Goal: Transaction & Acquisition: Purchase product/service

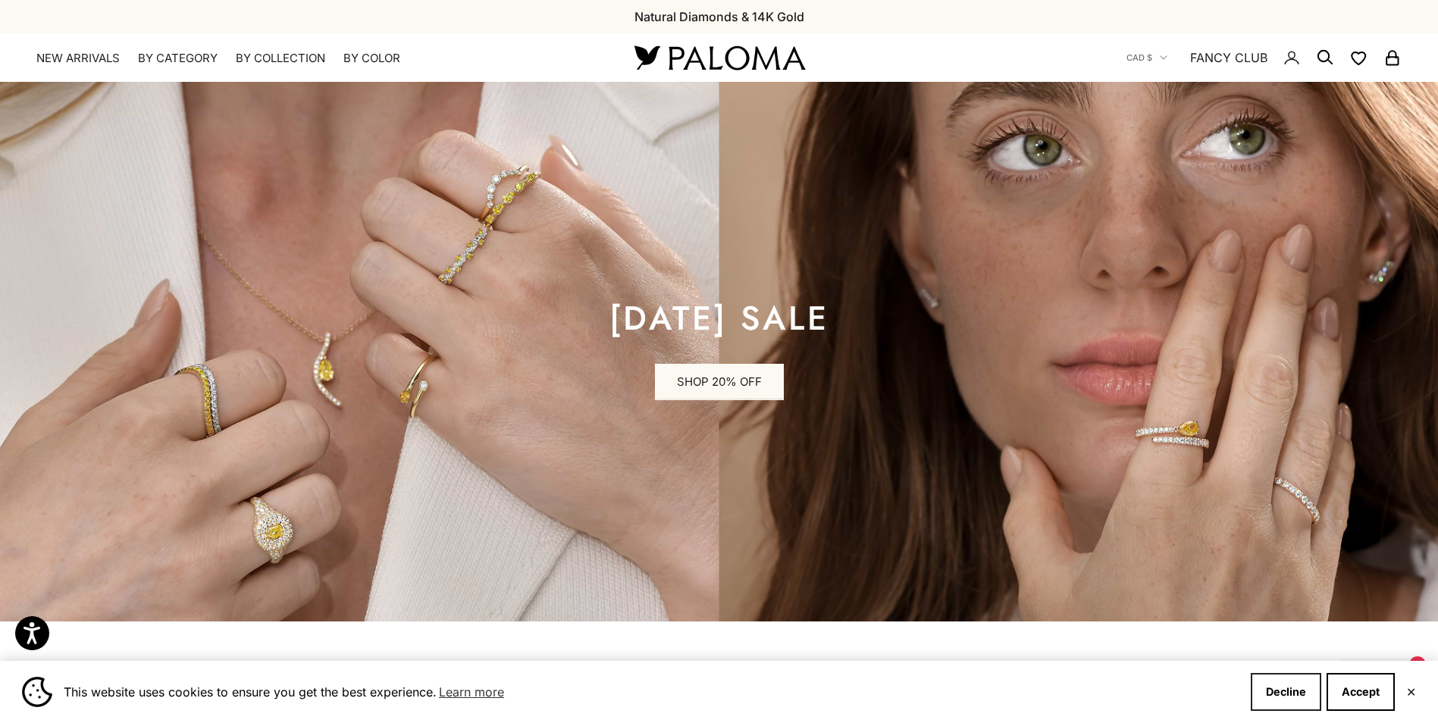
click at [1297, 696] on button "Decline" at bounding box center [1286, 692] width 70 height 38
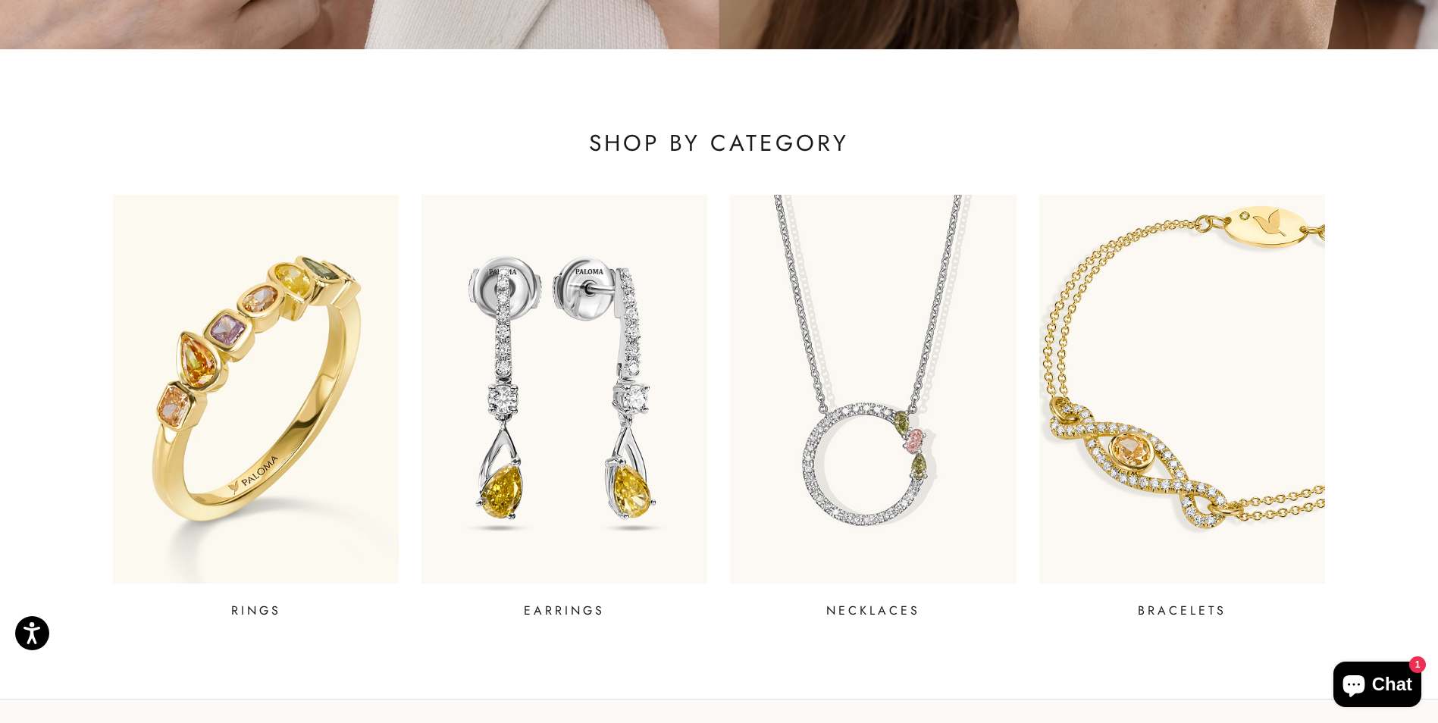
scroll to position [606, 0]
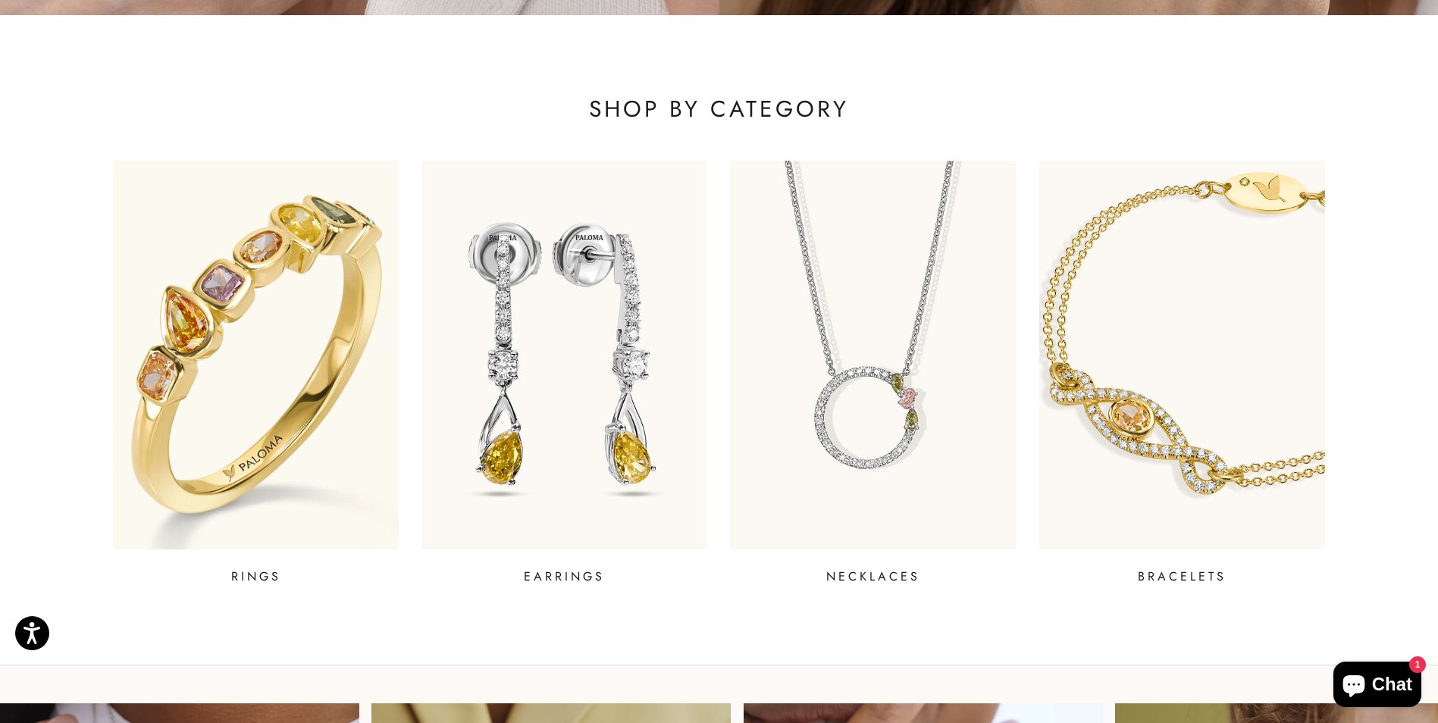
click at [257, 579] on p "RINGS" at bounding box center [256, 577] width 50 height 18
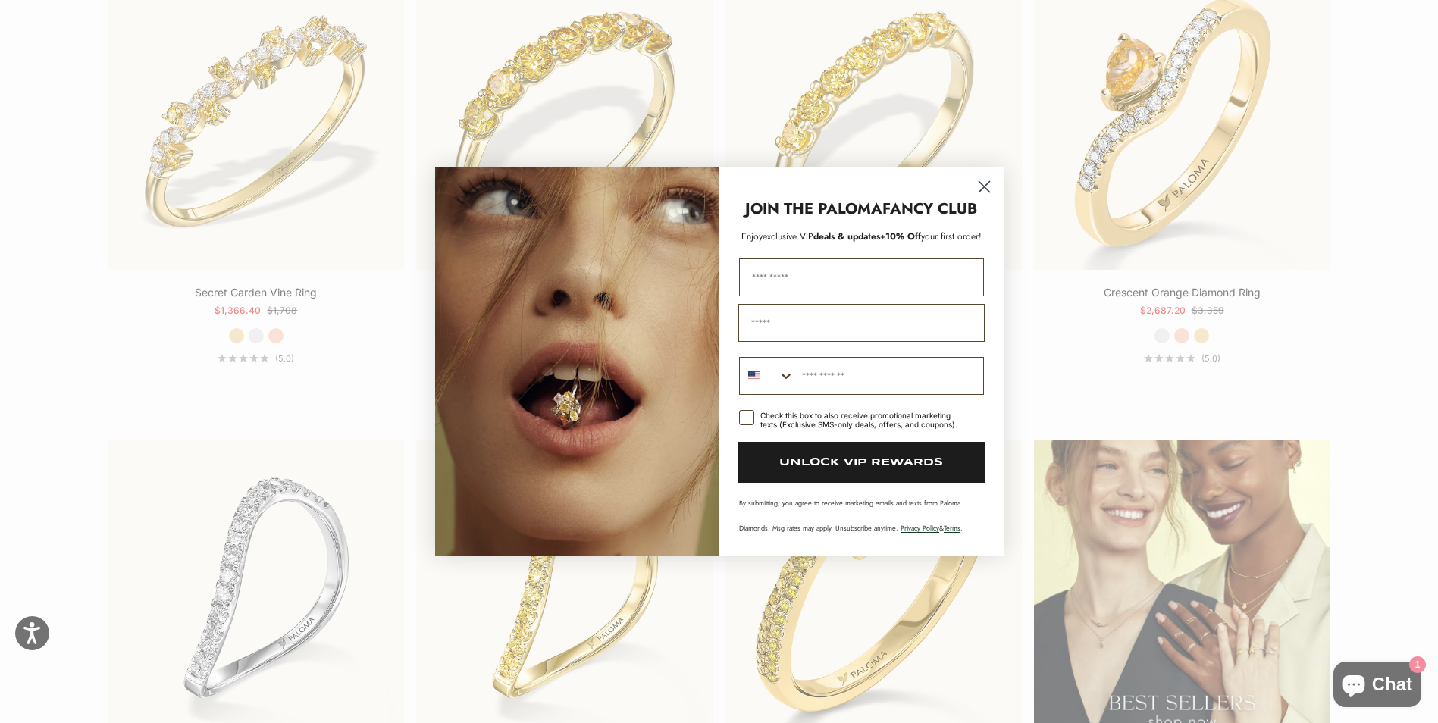
scroll to position [1971, 0]
click at [986, 183] on circle "Close dialog" at bounding box center [983, 186] width 25 height 25
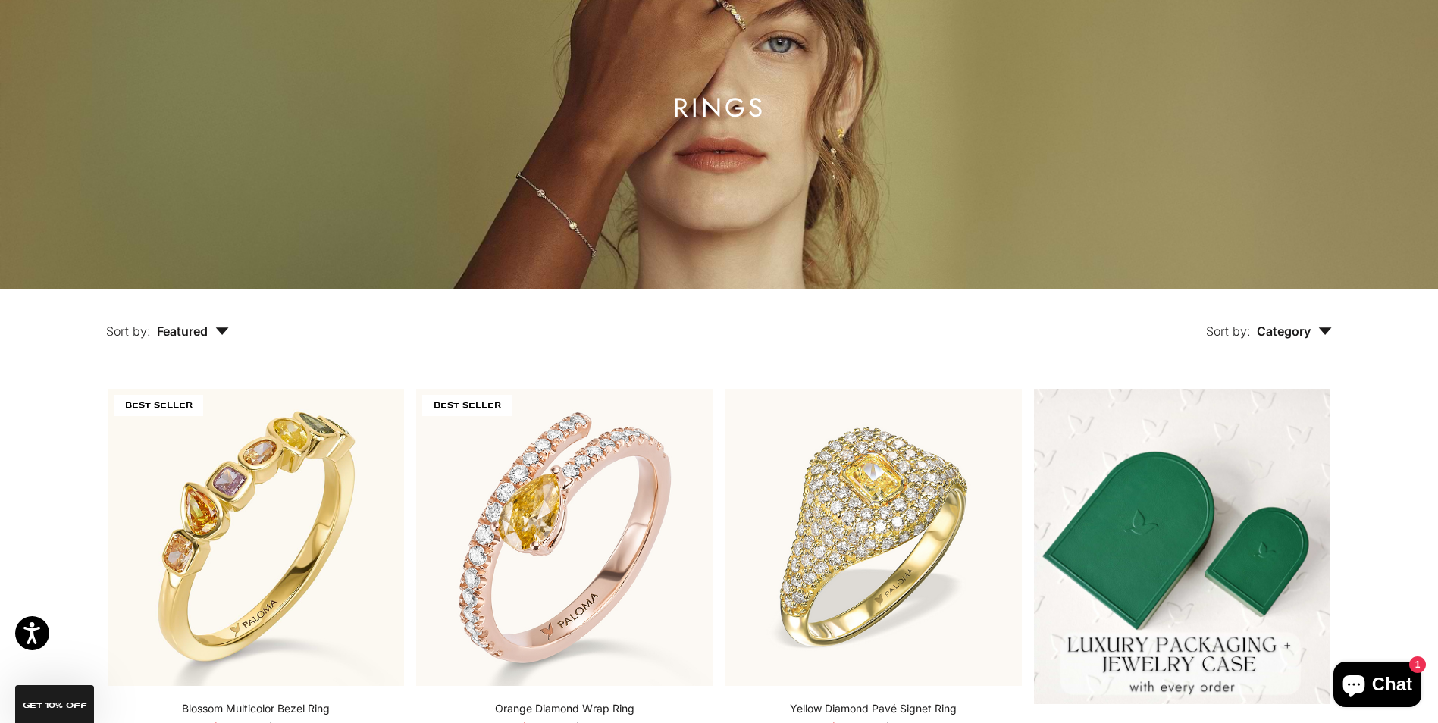
scroll to position [0, 0]
